Goal: Book appointment/travel/reservation

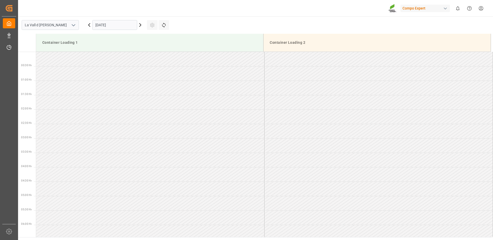
scroll to position [304, 0]
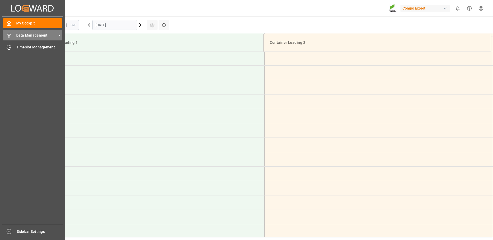
click at [19, 37] on span "Data Management" at bounding box center [36, 35] width 41 height 5
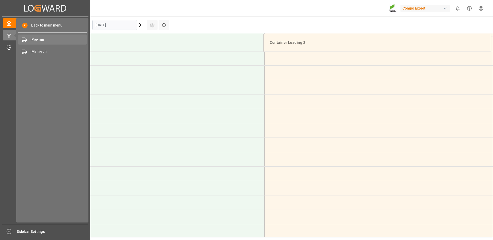
click at [42, 39] on span "Pre-run" at bounding box center [58, 39] width 55 height 5
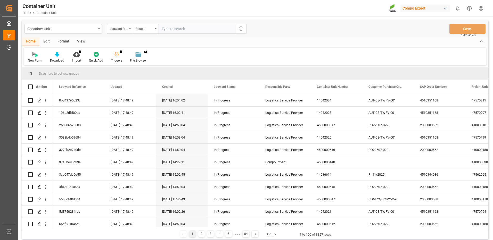
click at [117, 31] on div "Logward Reference" at bounding box center [119, 28] width 18 height 6
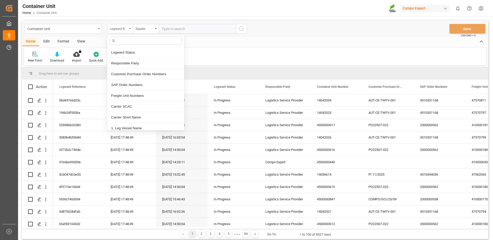
type input "SA"
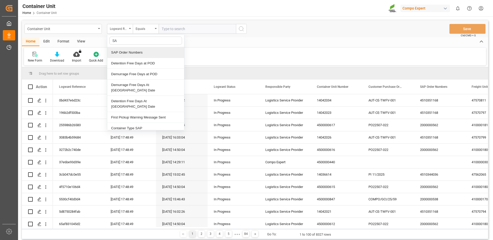
click at [126, 53] on div "SAP Order Numbers" at bounding box center [145, 52] width 77 height 11
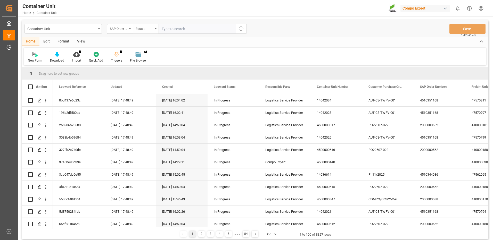
click at [152, 30] on div "Equals" at bounding box center [145, 28] width 18 height 6
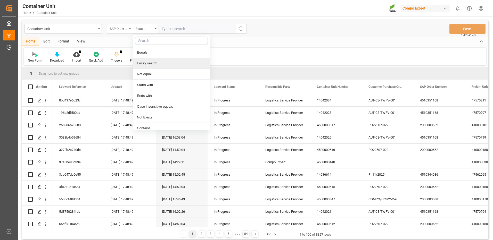
drag, startPoint x: 149, startPoint y: 61, endPoint x: 170, endPoint y: 45, distance: 26.5
click at [149, 61] on div "Fuzzy search" at bounding box center [171, 63] width 77 height 11
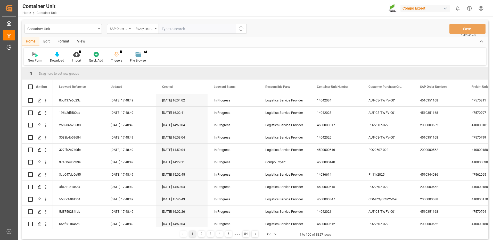
click at [184, 29] on input "text" at bounding box center [196, 29] width 77 height 10
paste input "4510364219"
type input "4510364219"
click at [243, 30] on icon "search button" at bounding box center [241, 29] width 6 height 6
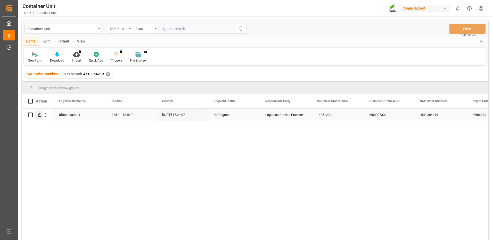
click at [42, 114] on div "Press SPACE to select this row." at bounding box center [39, 115] width 8 height 10
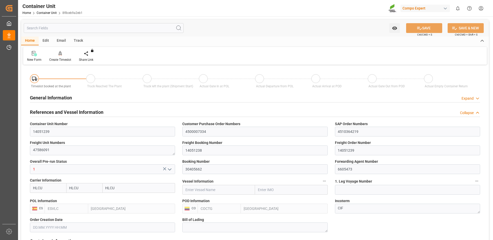
type input "HLCU"
type input "ESVLC"
type input "COCTG"
type input "7"
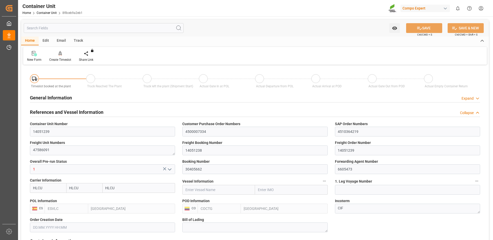
type input "0"
type input "8"
type input "0"
type input "20"
type input "24579.84"
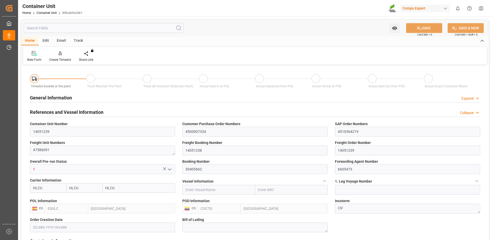
type input "22.08.2025 07:51"
type input "10.09.2025"
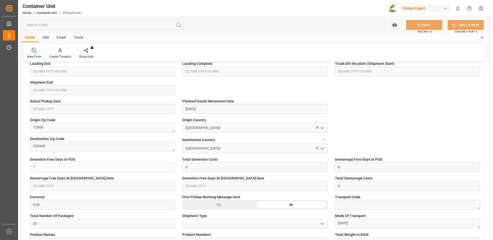
scroll to position [155, 0]
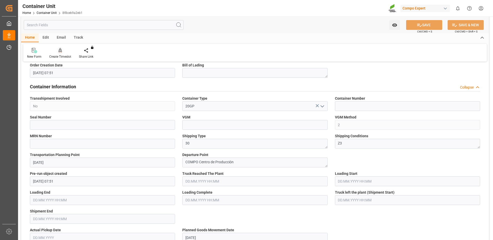
click at [63, 53] on div at bounding box center [60, 50] width 22 height 5
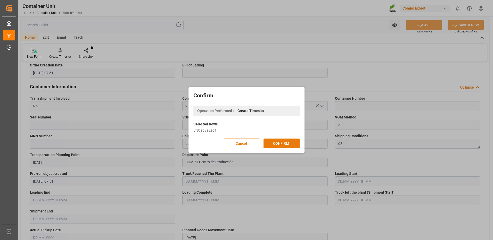
click at [285, 141] on button "CONFIRM" at bounding box center [281, 144] width 36 height 10
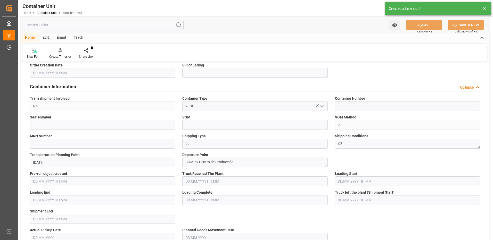
type input "22.08.2025 07:51"
type input "10.09.2025"
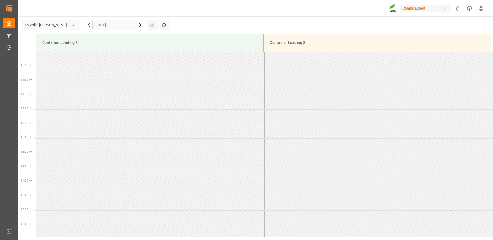
scroll to position [487, 0]
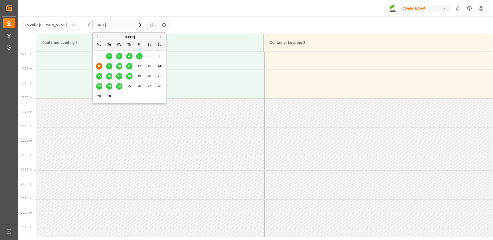
click at [108, 26] on input "[DATE]" at bounding box center [114, 25] width 45 height 10
click at [110, 77] on span "16" at bounding box center [108, 76] width 3 height 4
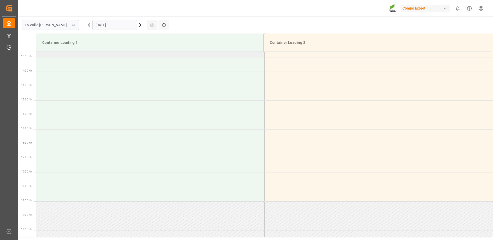
scroll to position [333, 0]
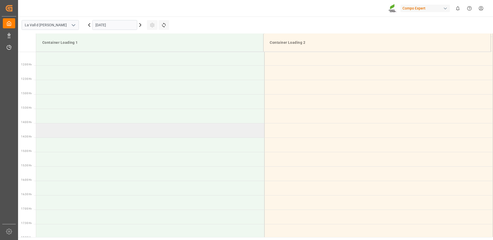
click at [56, 130] on td at bounding box center [150, 130] width 228 height 14
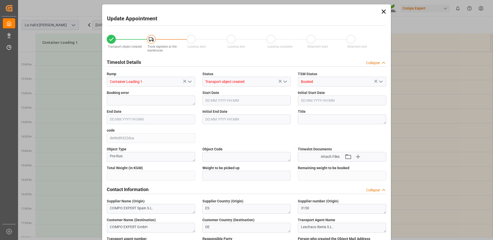
type input "24579.84"
type input "20"
type input "16.09.2025 14:00"
type input "16.09.2025 14:30"
type input "[DATE] 07:51"
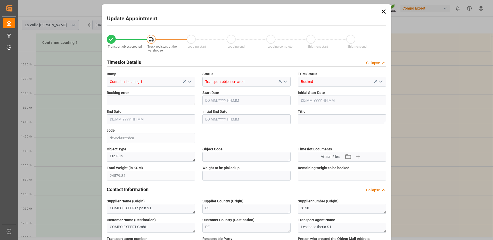
type input "08.09.2025 17:50"
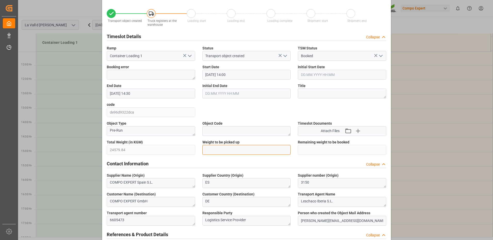
click at [229, 151] on input "text" at bounding box center [246, 150] width 88 height 10
click at [64, 142] on div "Update Appointment Transport object created Truck registers at the warehouse Lo…" at bounding box center [246, 120] width 493 height 240
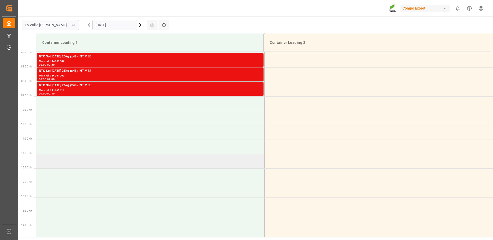
scroll to position [281, 0]
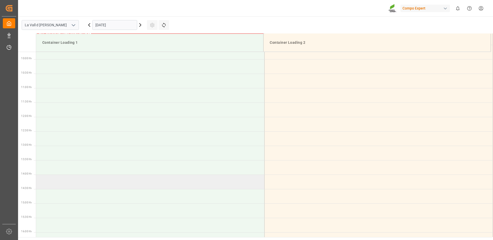
click at [78, 178] on td at bounding box center [150, 182] width 228 height 14
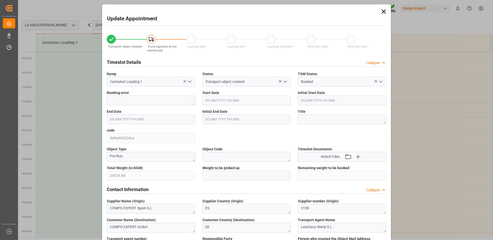
type input "16.09.2025 14:00"
type input "16.09.2025 14:30"
type input "[DATE] 07:51"
type input "08.09.2025 17:50"
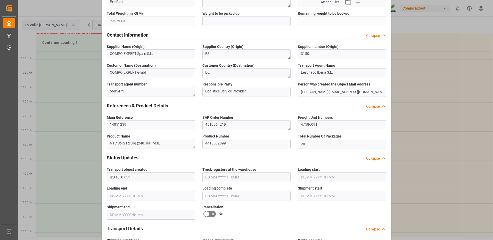
scroll to position [103, 0]
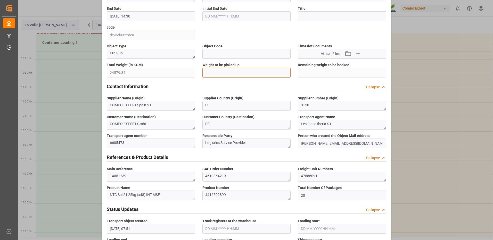
click at [243, 71] on input "text" at bounding box center [246, 73] width 88 height 10
paste input "24579.84"
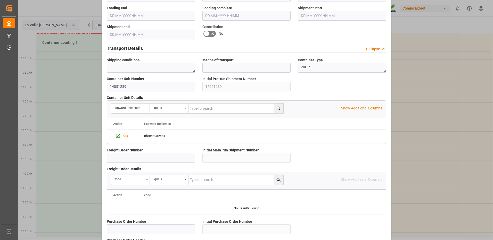
scroll to position [439, 0]
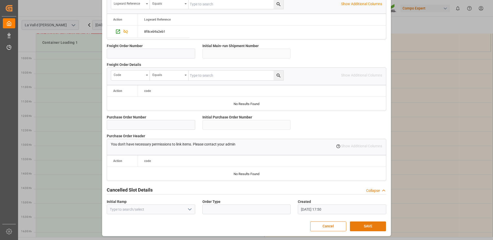
type input "24579.84"
click at [374, 227] on button "SAVE" at bounding box center [368, 227] width 36 height 10
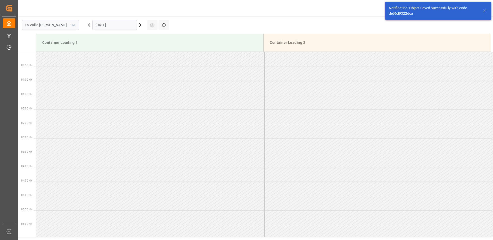
scroll to position [372, 0]
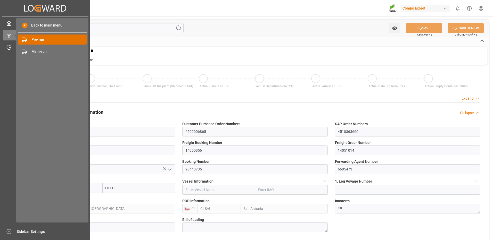
click at [40, 39] on span "Pre-run" at bounding box center [58, 39] width 55 height 5
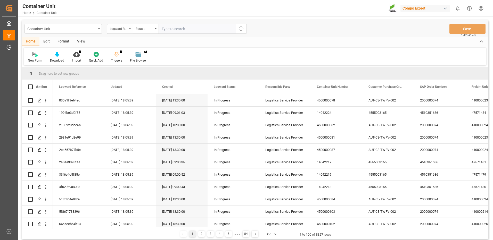
click at [124, 31] on div "Logward Reference" at bounding box center [120, 29] width 26 height 10
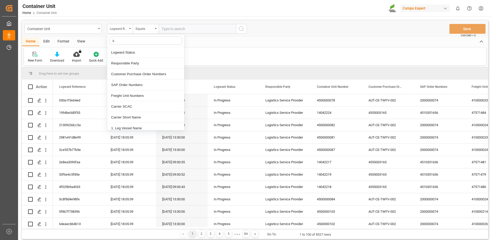
type input "sa"
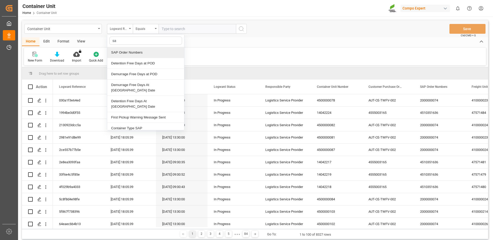
click at [127, 53] on div "SAP Order Numbers" at bounding box center [145, 52] width 77 height 11
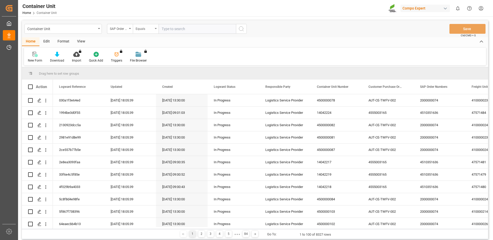
drag, startPoint x: 139, startPoint y: 29, endPoint x: 145, endPoint y: 33, distance: 6.7
click at [140, 29] on div "Equals" at bounding box center [145, 28] width 18 height 6
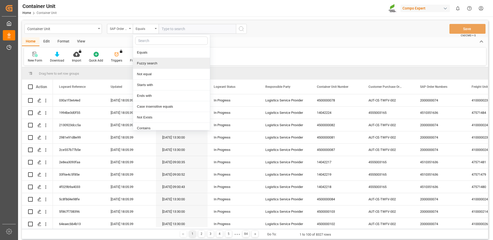
click at [152, 63] on div "Fuzzy search" at bounding box center [171, 63] width 77 height 11
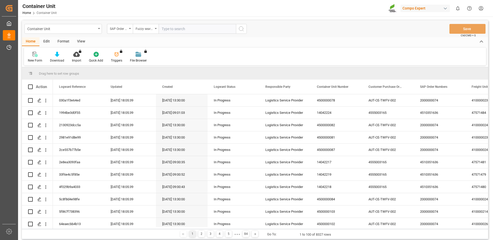
click at [181, 33] on input "text" at bounding box center [196, 29] width 77 height 10
click at [196, 29] on input "text" at bounding box center [196, 29] width 77 height 10
paste input "4510363126"
type input "4510363126"
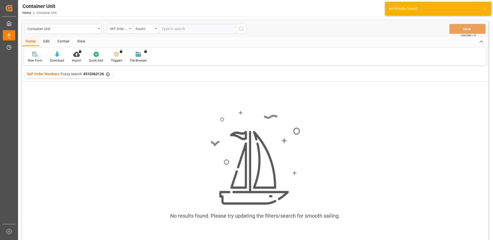
click at [195, 30] on input "text" at bounding box center [196, 29] width 77 height 10
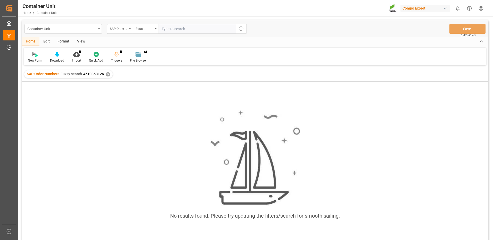
click at [177, 30] on input "text" at bounding box center [196, 29] width 77 height 10
click at [147, 29] on div "Equals" at bounding box center [145, 28] width 18 height 6
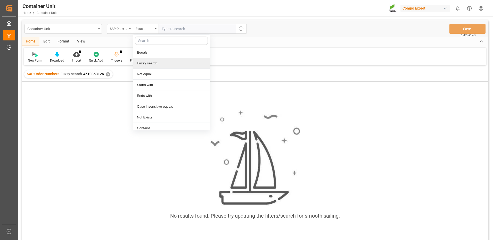
click at [147, 63] on div "Fuzzy search" at bounding box center [171, 63] width 77 height 11
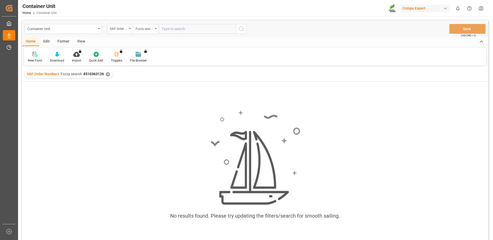
click at [179, 30] on input "text" at bounding box center [196, 29] width 77 height 10
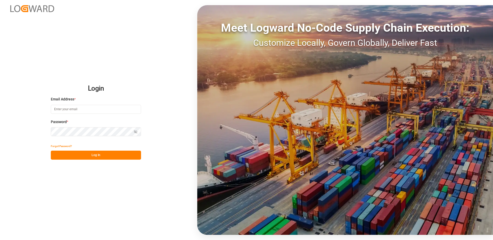
type input "[EMAIL_ADDRESS][DOMAIN_NAME]"
drag, startPoint x: 84, startPoint y: 157, endPoint x: 107, endPoint y: 149, distance: 24.4
click at [85, 156] on button "Log In" at bounding box center [96, 155] width 90 height 9
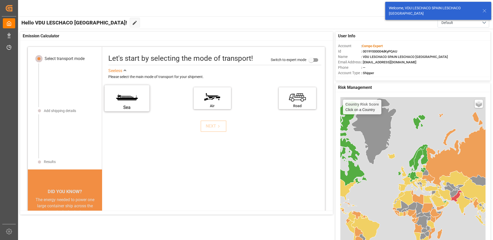
drag, startPoint x: 119, startPoint y: 102, endPoint x: 119, endPoint y: 84, distance: 18.3
click at [119, 101] on label "Sea" at bounding box center [127, 97] width 32 height 18
click at [0, 0] on input "Sea" at bounding box center [0, 0] width 0 height 0
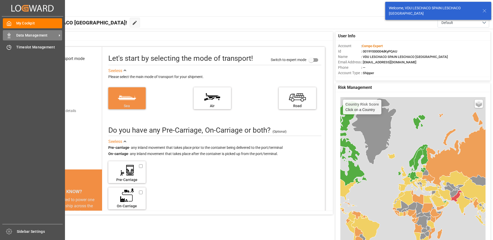
click at [10, 35] on icon at bounding box center [8, 35] width 5 height 5
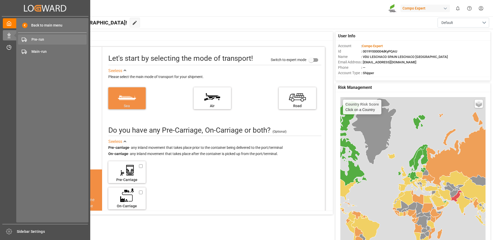
click at [39, 40] on span "Pre-run" at bounding box center [58, 39] width 55 height 5
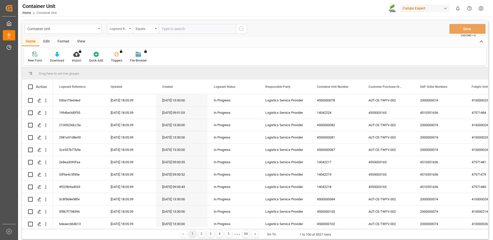
click at [124, 31] on div "Logward Reference" at bounding box center [119, 28] width 18 height 6
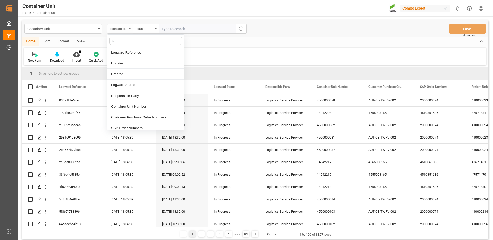
type input "sa"
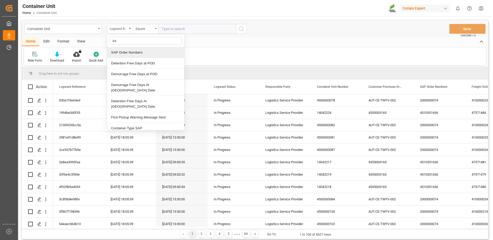
click at [132, 54] on div "SAP Order Numbers" at bounding box center [145, 52] width 77 height 11
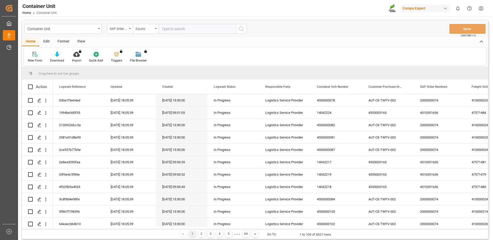
click at [153, 29] on div "Equals" at bounding box center [145, 28] width 18 height 6
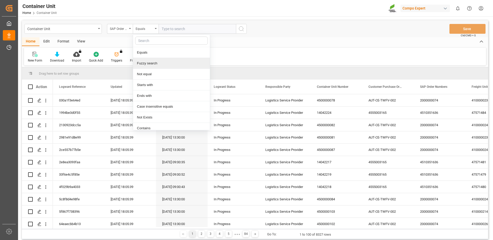
click at [145, 62] on div "Fuzzy search" at bounding box center [171, 63] width 77 height 11
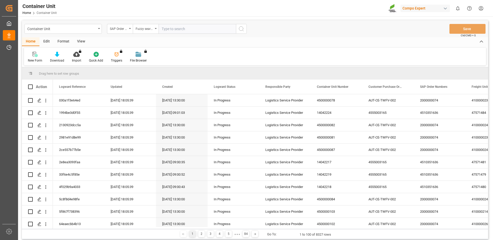
click at [177, 31] on input "text" at bounding box center [196, 29] width 77 height 10
paste input "4510363126"
type input "4510363126"
click at [239, 29] on icon "search button" at bounding box center [241, 29] width 6 height 6
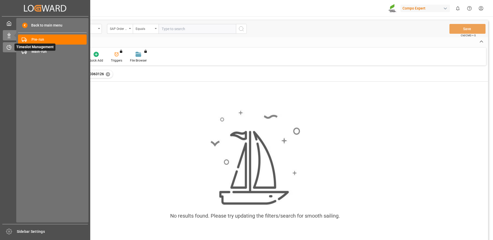
click at [8, 44] on div "Timeslot Management Timeslot Management" at bounding box center [45, 47] width 85 height 10
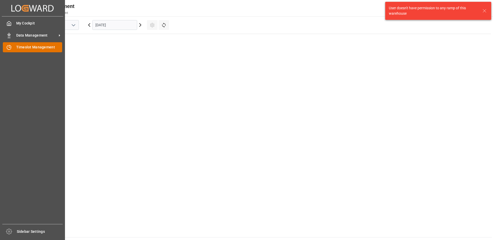
scroll to position [469, 0]
click at [32, 46] on span "Timeslot Management" at bounding box center [39, 47] width 46 height 5
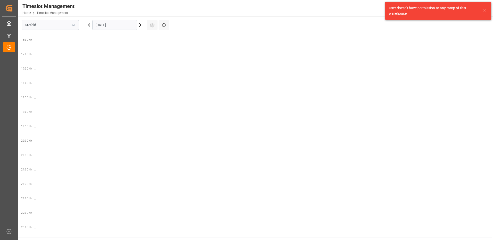
click at [104, 25] on input "[DATE]" at bounding box center [114, 25] width 45 height 10
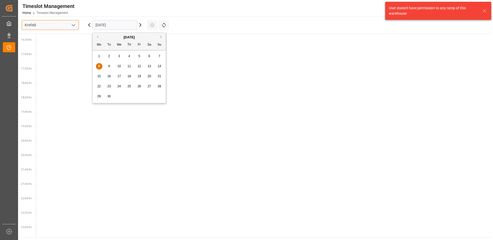
click at [67, 27] on input "Krefeld" at bounding box center [50, 25] width 57 height 10
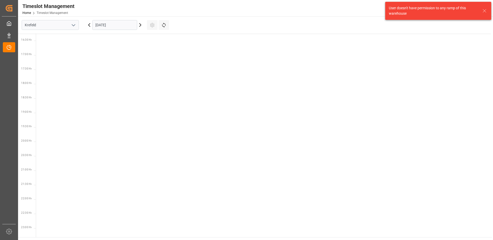
click at [72, 26] on icon "open menu" at bounding box center [73, 25] width 6 height 6
click at [48, 62] on div "La Vall d [PERSON_NAME]" at bounding box center [50, 60] width 57 height 12
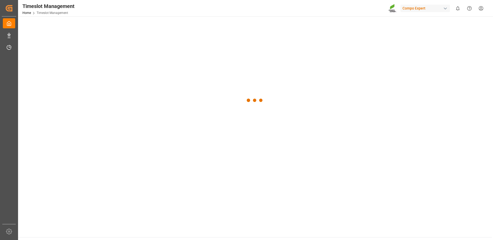
click at [106, 20] on div at bounding box center [255, 100] width 474 height 168
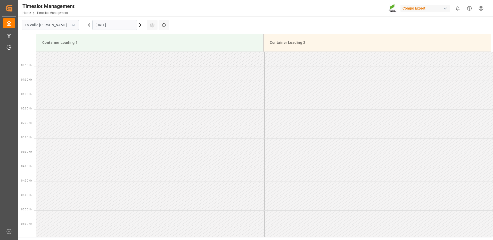
scroll to position [487, 0]
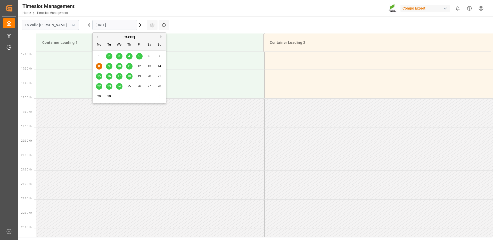
click at [107, 24] on input "[DATE]" at bounding box center [114, 25] width 45 height 10
click at [120, 76] on span "17" at bounding box center [118, 76] width 3 height 4
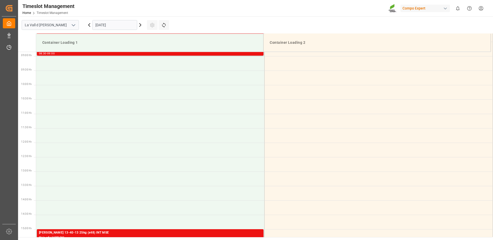
scroll to position [178, 0]
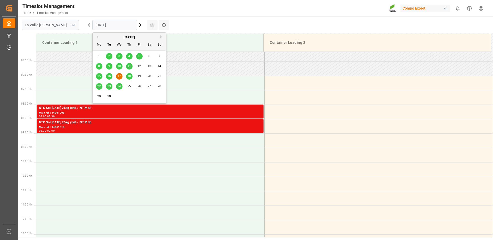
click at [103, 27] on input "17.09.2025" at bounding box center [114, 25] width 45 height 10
click at [108, 77] on span "16" at bounding box center [108, 76] width 3 height 4
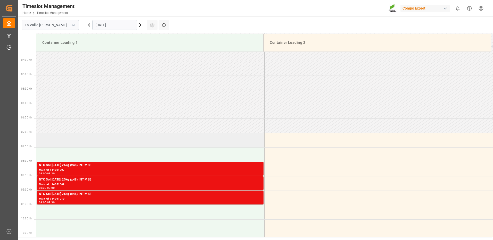
scroll to position [147, 0]
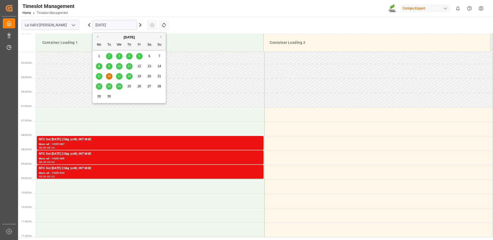
click at [113, 26] on input "[DATE]" at bounding box center [114, 25] width 45 height 10
click at [139, 66] on span "12" at bounding box center [138, 66] width 3 height 4
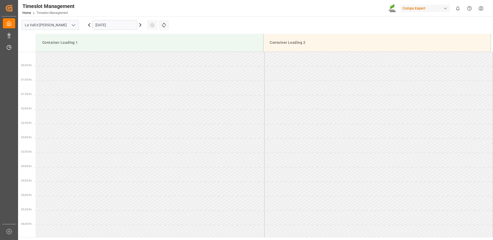
scroll to position [180, 0]
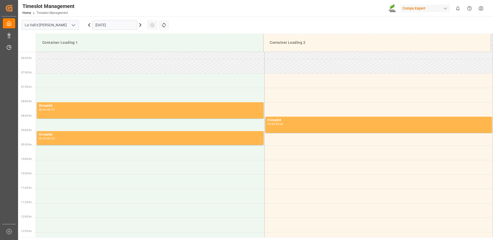
click at [116, 27] on input "12.09.2025" at bounding box center [114, 25] width 45 height 10
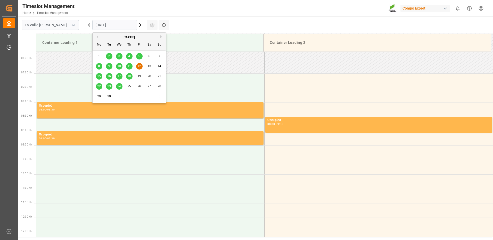
click at [102, 27] on input "12.09.2025" at bounding box center [114, 25] width 45 height 10
click at [114, 24] on input "12.09.2025" at bounding box center [114, 25] width 45 height 10
drag, startPoint x: 120, startPoint y: 25, endPoint x: 81, endPoint y: 25, distance: 38.9
click at [81, 25] on div "La Vall d Uixo 12.09.2025 Settings Refresh Time Slots" at bounding box center [95, 24] width 155 height 17
click at [119, 66] on span "10" at bounding box center [118, 66] width 3 height 4
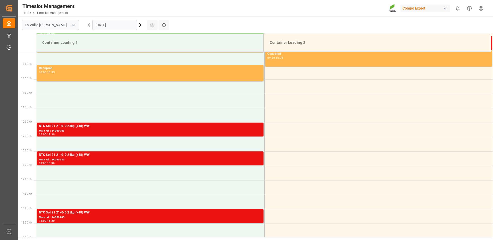
scroll to position [250, 0]
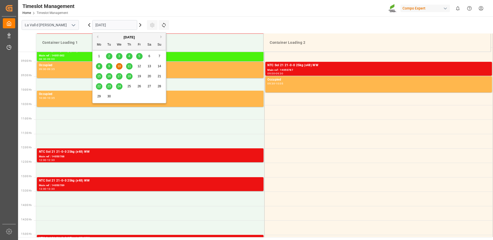
drag, startPoint x: 114, startPoint y: 27, endPoint x: 115, endPoint y: 35, distance: 7.3
click at [114, 27] on input "10.09.2025" at bounding box center [114, 25] width 45 height 10
click at [129, 68] on span "11" at bounding box center [128, 66] width 3 height 4
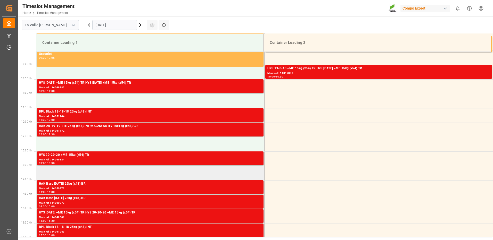
scroll to position [301, 0]
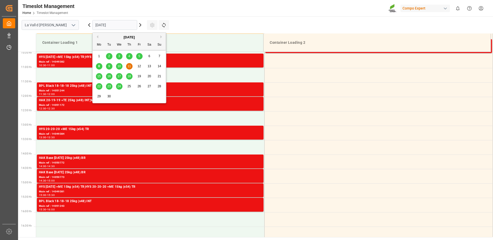
click at [104, 25] on input "[DATE]" at bounding box center [114, 25] width 45 height 10
click at [137, 66] on div "12" at bounding box center [139, 66] width 6 height 6
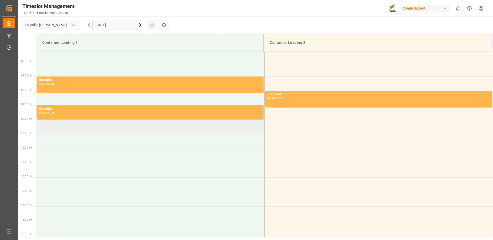
scroll to position [232, 0]
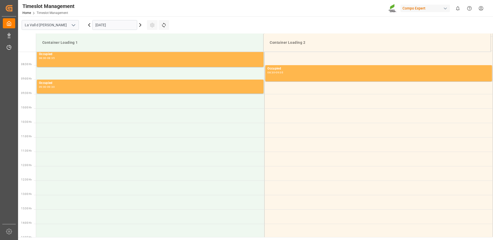
click at [115, 25] on input "12.09.2025" at bounding box center [114, 25] width 45 height 10
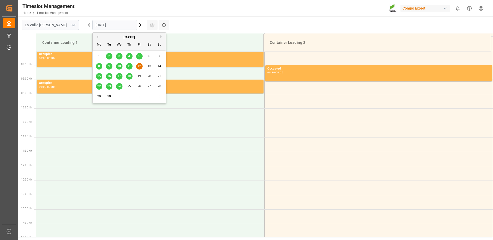
click at [141, 65] on span "12" at bounding box center [138, 66] width 3 height 4
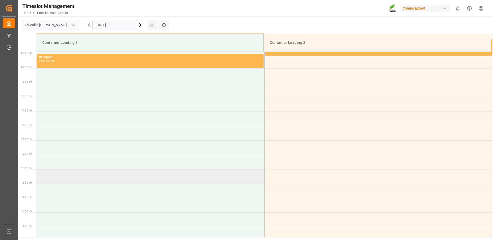
scroll to position [155, 0]
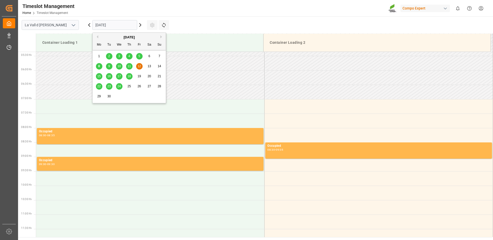
click at [111, 27] on input "12.09.2025" at bounding box center [114, 25] width 45 height 10
click at [99, 77] on span "15" at bounding box center [98, 76] width 3 height 4
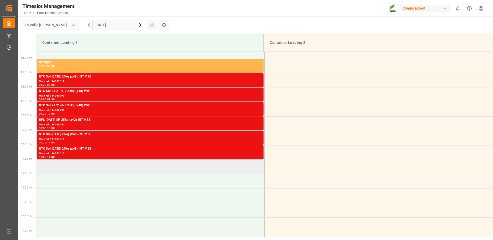
scroll to position [250, 0]
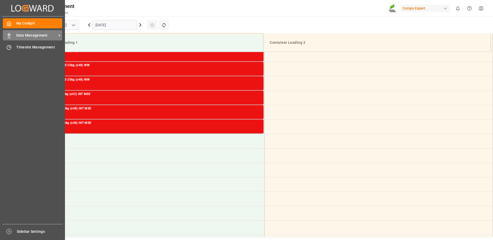
click at [27, 35] on span "Data Management" at bounding box center [36, 35] width 41 height 5
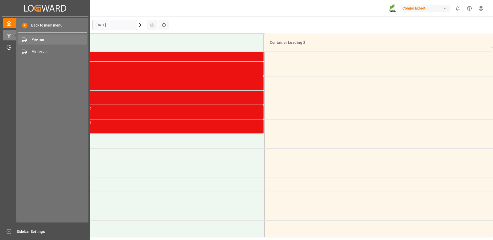
click at [59, 40] on span "Pre-run" at bounding box center [58, 39] width 55 height 5
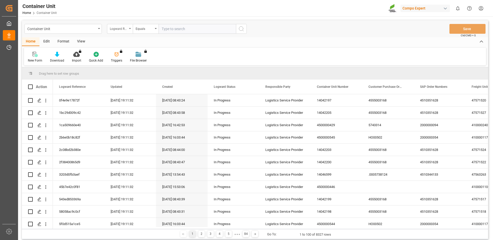
click at [125, 29] on div "Logward Reference" at bounding box center [119, 28] width 18 height 6
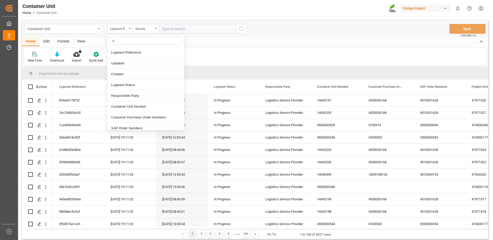
type input "sa"
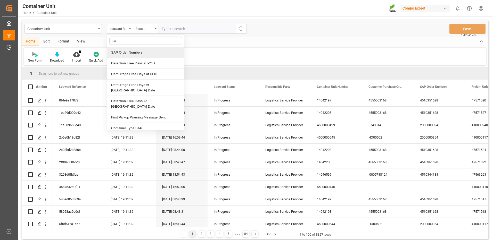
click at [134, 54] on div "SAP Order Numbers" at bounding box center [145, 52] width 77 height 11
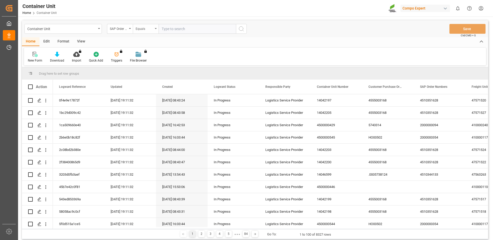
click at [153, 29] on div "Equals" at bounding box center [145, 28] width 18 height 6
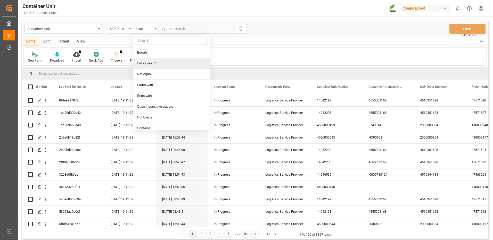
click at [147, 62] on div "Fuzzy search" at bounding box center [171, 63] width 77 height 11
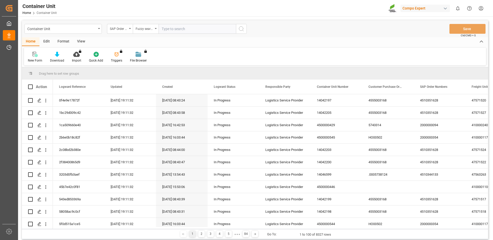
click at [184, 29] on input "text" at bounding box center [196, 29] width 77 height 10
paste input "4510364446"
type input "4510364446"
click at [242, 30] on icon "search button" at bounding box center [241, 29] width 6 height 6
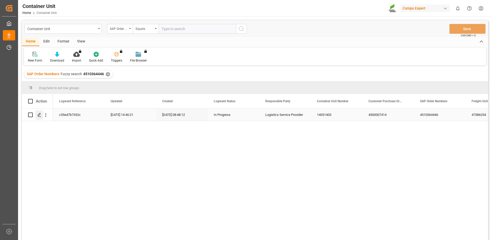
click at [41, 115] on icon "Press SPACE to select this row." at bounding box center [39, 115] width 4 height 4
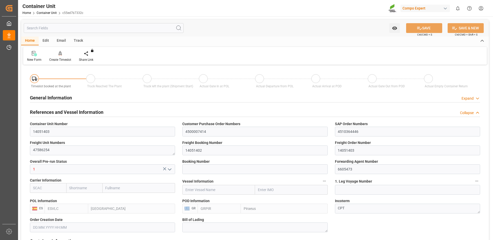
type input "ESVLC"
type input "GRPIR"
type input "7"
type input "0"
type input "8"
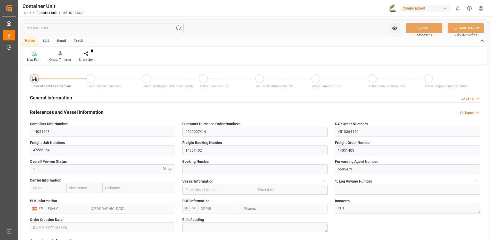
type input "0"
type input "5"
type input "4200"
type input "[DATE] 08:48"
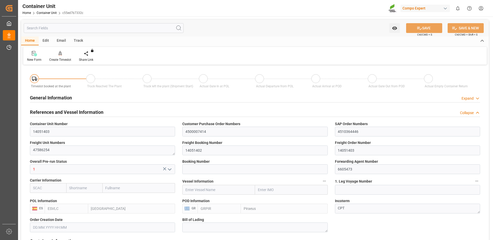
type input "29.08.2025"
click at [57, 57] on div "Create Timeslot" at bounding box center [60, 59] width 22 height 5
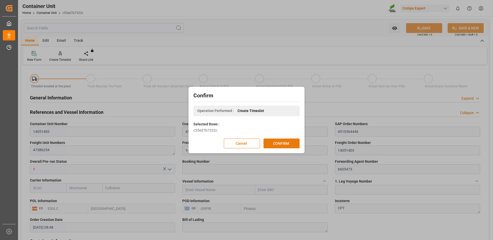
click at [278, 145] on button "CONFIRM" at bounding box center [281, 144] width 36 height 10
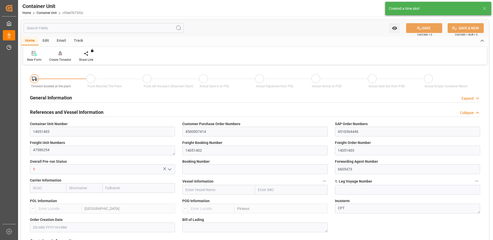
type input "ESVLC"
type input "GRPIR"
type input "7"
type input "0"
type input "8"
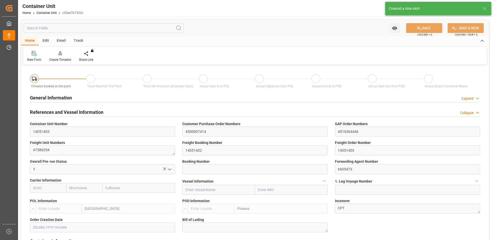
type input "0"
type input "5"
type input "4200"
type input "[DATE] 08:48"
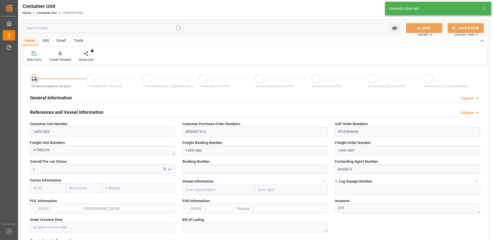
type input "29.08.2025"
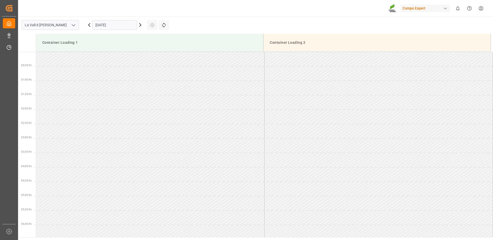
scroll to position [502, 0]
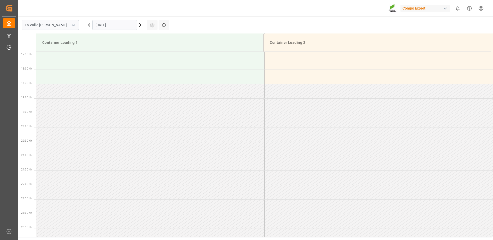
click at [102, 25] on input "[DATE]" at bounding box center [114, 25] width 45 height 10
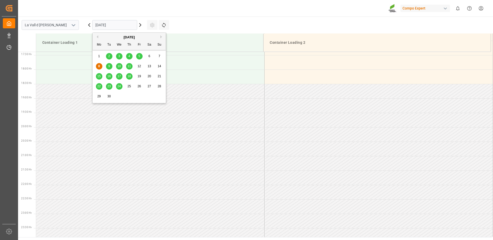
click at [130, 64] on div "11" at bounding box center [129, 66] width 6 height 6
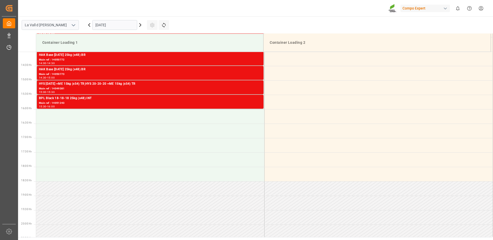
scroll to position [275, 0]
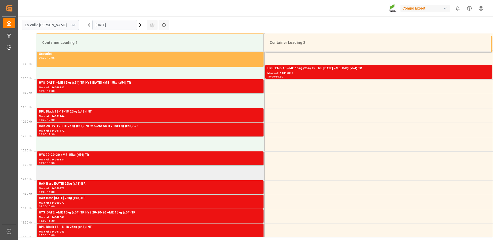
click at [73, 173] on td at bounding box center [150, 173] width 228 height 14
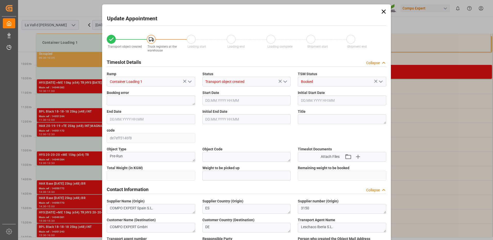
type input "4200"
type input "5"
type input "[DATE] 13:30"
type input "[DATE] 14:00"
type input "[DATE] 08:48"
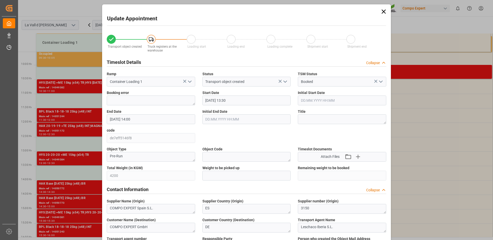
type input "[DATE] 19:12"
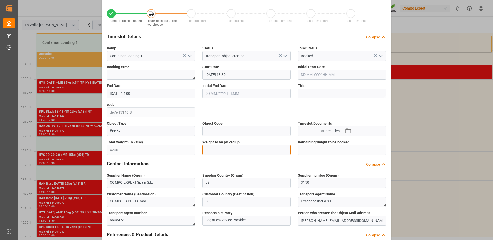
click at [231, 151] on input "text" at bounding box center [246, 150] width 88 height 10
click at [230, 152] on input "text" at bounding box center [246, 150] width 88 height 10
paste input "4200"
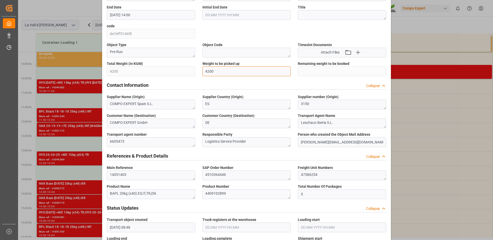
scroll to position [53, 0]
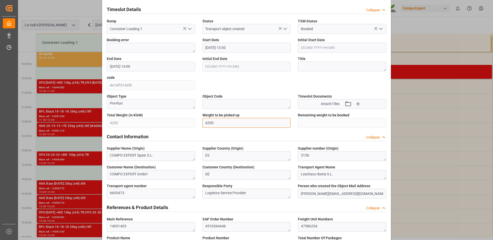
type input "4200"
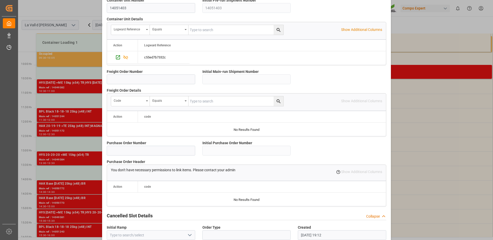
scroll to position [439, 0]
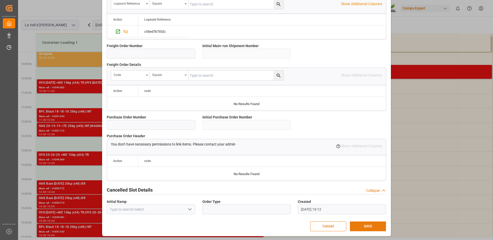
click at [364, 228] on button "SAVE" at bounding box center [368, 227] width 36 height 10
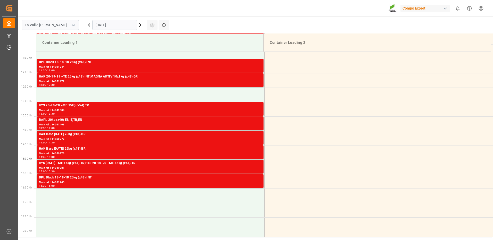
scroll to position [196, 0]
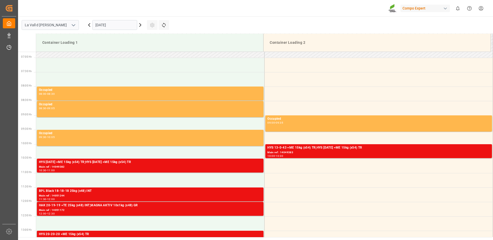
click at [115, 26] on input "[DATE]" at bounding box center [114, 25] width 45 height 10
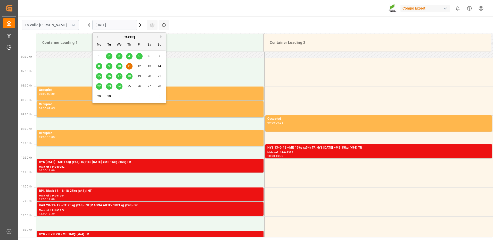
click at [99, 86] on span "22" at bounding box center [98, 87] width 3 height 4
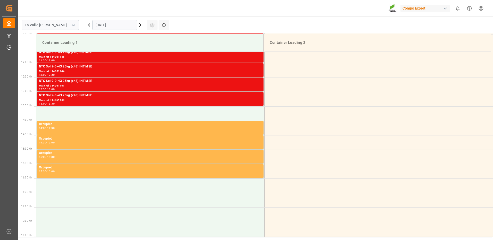
scroll to position [361, 0]
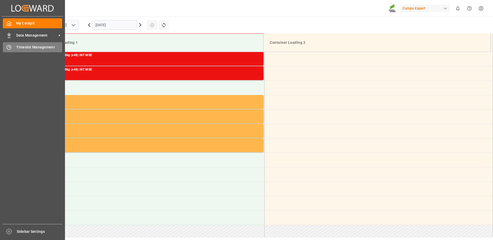
click at [10, 49] on icon at bounding box center [8, 47] width 5 height 5
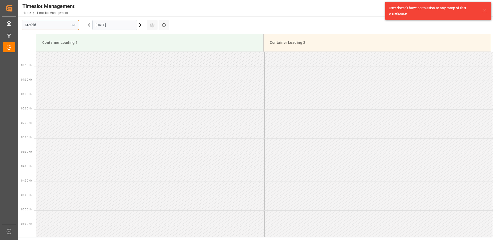
click at [65, 28] on input "Krefeld" at bounding box center [50, 25] width 57 height 10
click at [72, 26] on icon "open menu" at bounding box center [73, 25] width 6 height 6
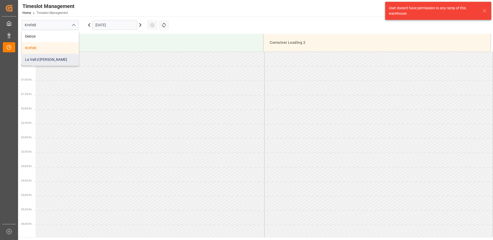
drag, startPoint x: 53, startPoint y: 58, endPoint x: 92, endPoint y: 34, distance: 46.5
click at [53, 58] on div "La Vall d [PERSON_NAME]" at bounding box center [50, 60] width 57 height 12
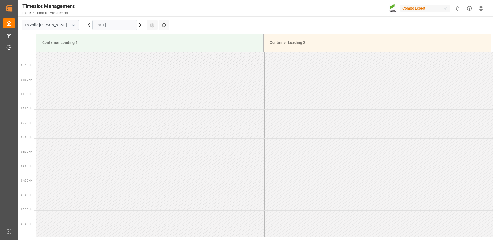
click at [116, 25] on input "[DATE]" at bounding box center [114, 25] width 45 height 10
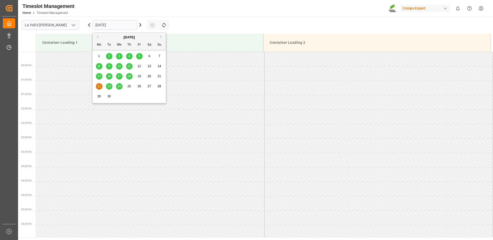
click at [97, 78] on div "15" at bounding box center [99, 76] width 6 height 6
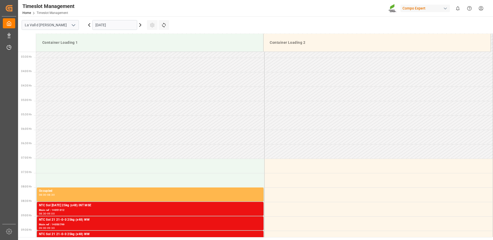
scroll to position [224, 0]
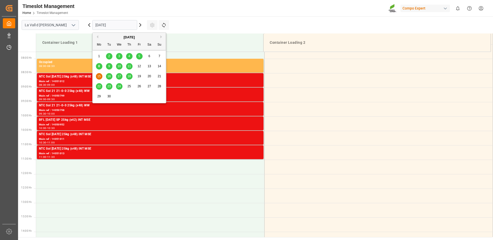
click at [113, 27] on input "[DATE]" at bounding box center [114, 25] width 45 height 10
click at [107, 76] on span "16" at bounding box center [108, 76] width 3 height 4
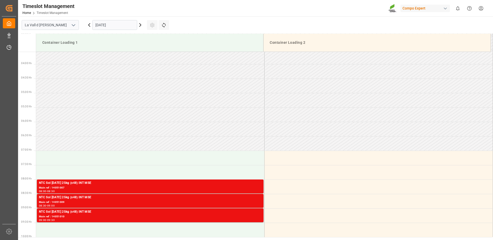
scroll to position [0, 0]
